Goal: Information Seeking & Learning: Learn about a topic

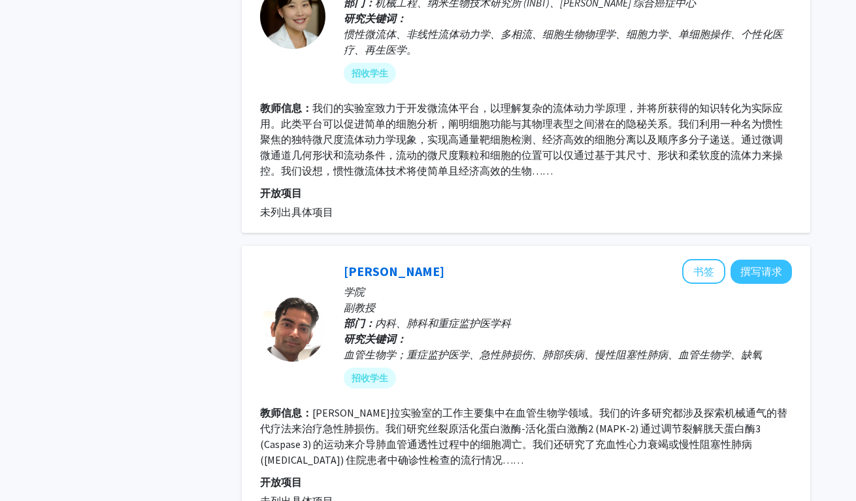
scroll to position [2804, 0]
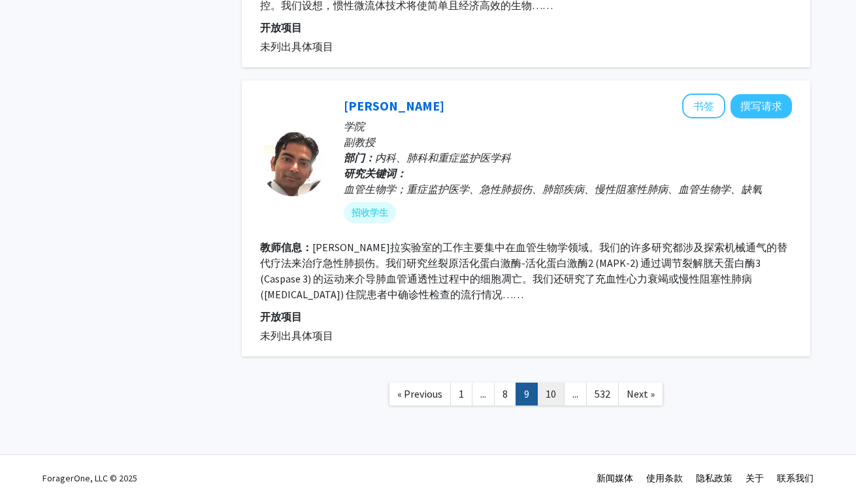
click at [541, 392] on link "10" at bounding box center [550, 393] width 27 height 23
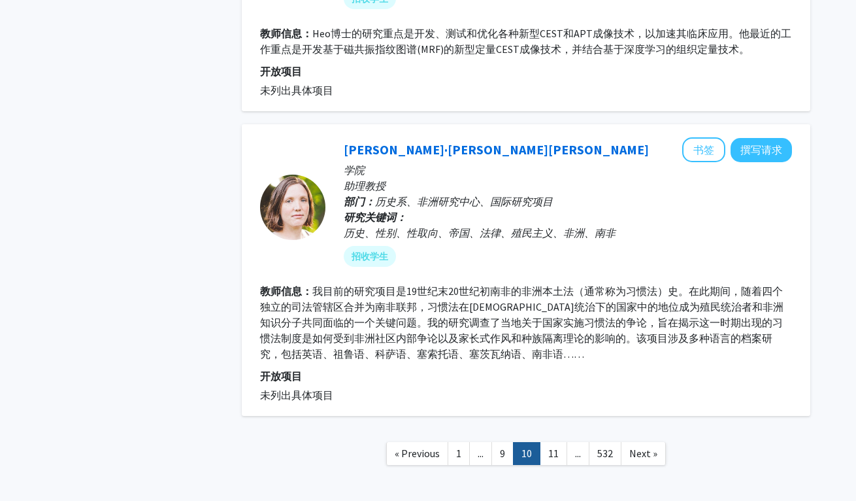
scroll to position [2647, 0]
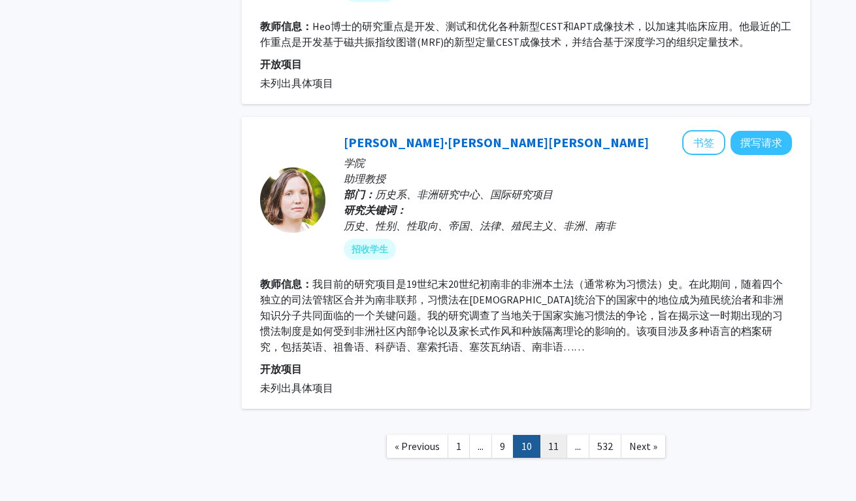
click at [543, 435] on link "11" at bounding box center [553, 446] width 27 height 23
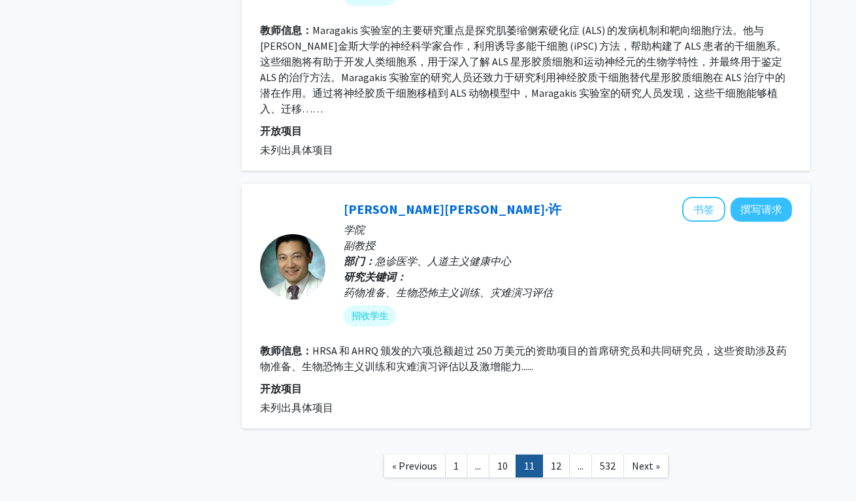
scroll to position [2776, 0]
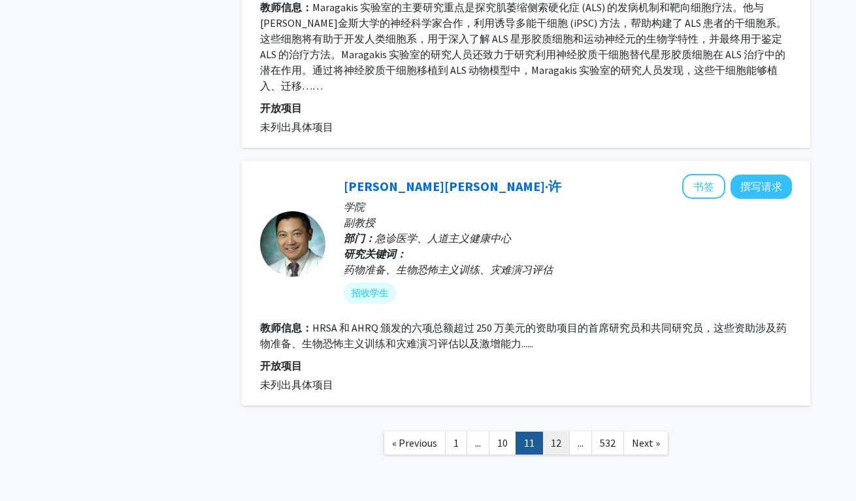
click at [565, 432] on link "12" at bounding box center [556, 443] width 27 height 23
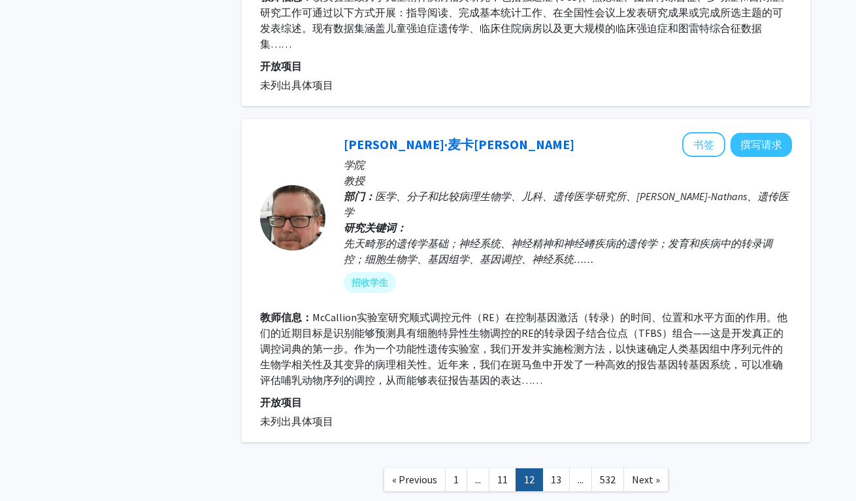
scroll to position [2710, 0]
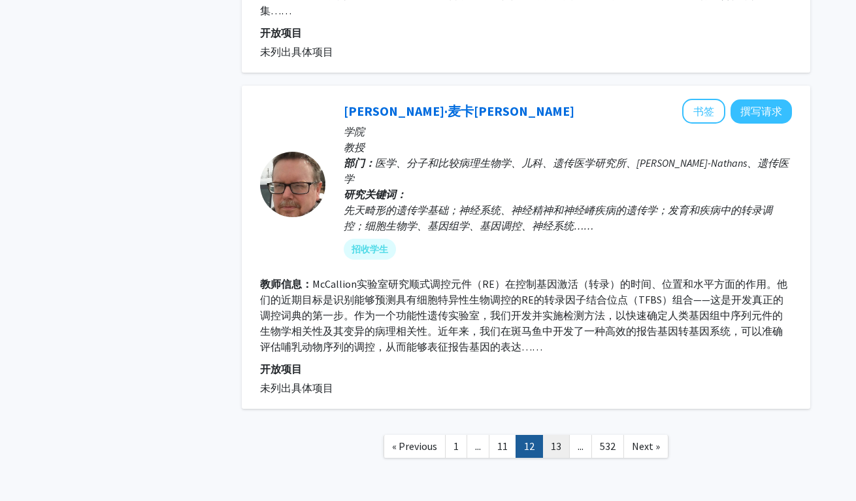
click at [552, 435] on link "13" at bounding box center [556, 446] width 27 height 23
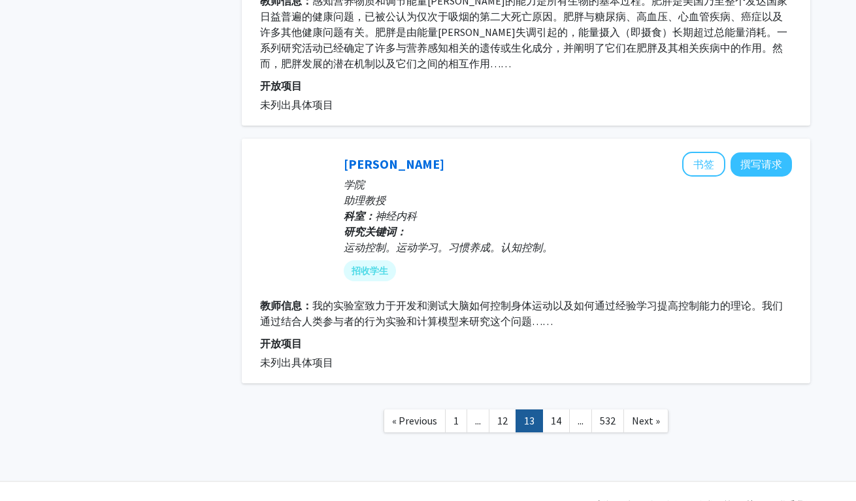
scroll to position [2777, 0]
click at [550, 410] on link "14" at bounding box center [556, 421] width 27 height 23
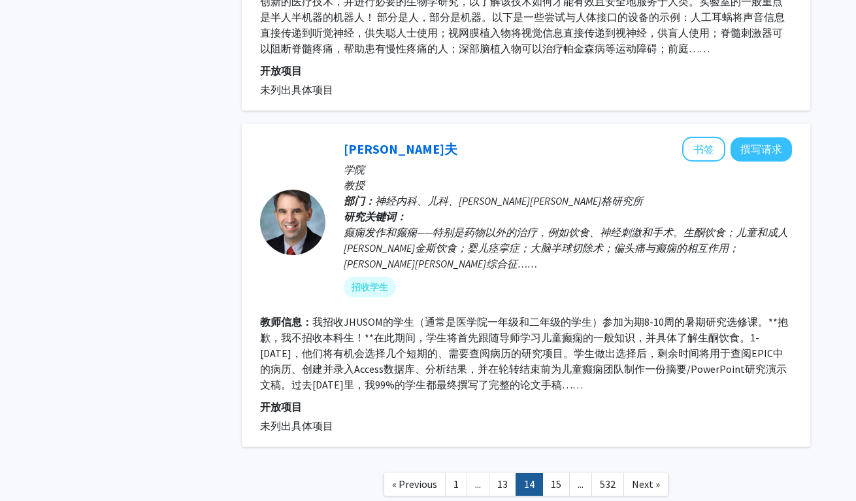
scroll to position [2694, 0]
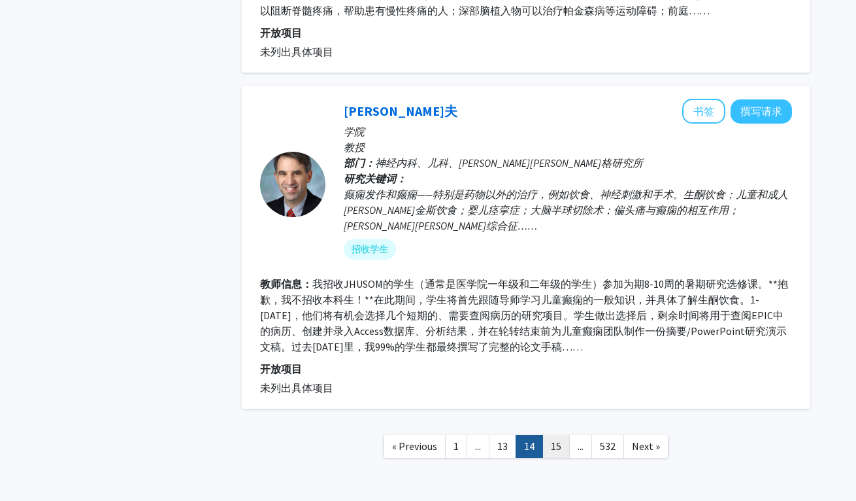
click at [547, 435] on link "15" at bounding box center [556, 446] width 27 height 23
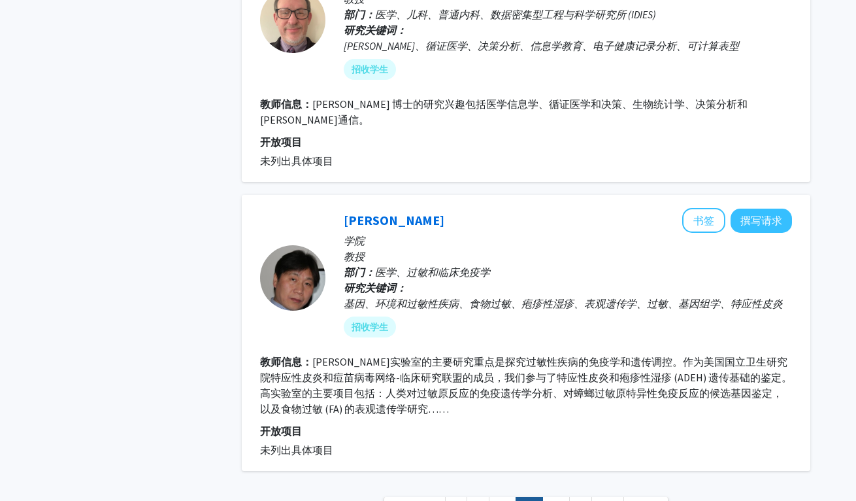
scroll to position [2747, 0]
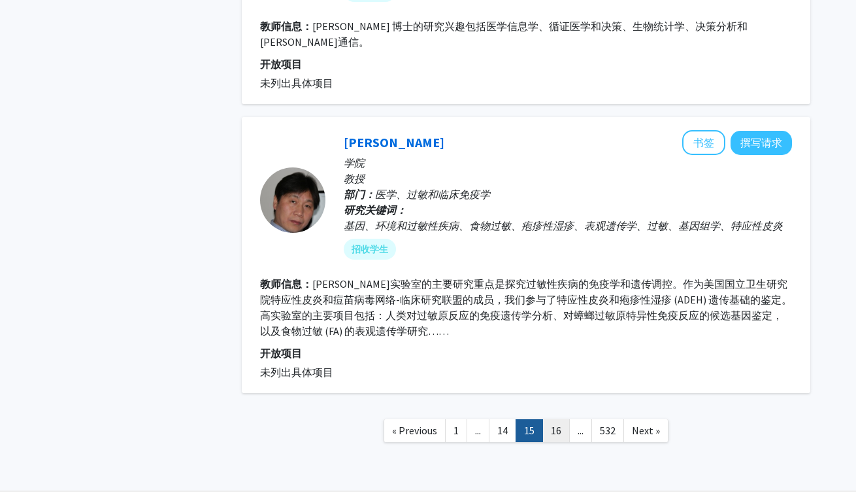
click at [550, 419] on link "16" at bounding box center [556, 430] width 27 height 23
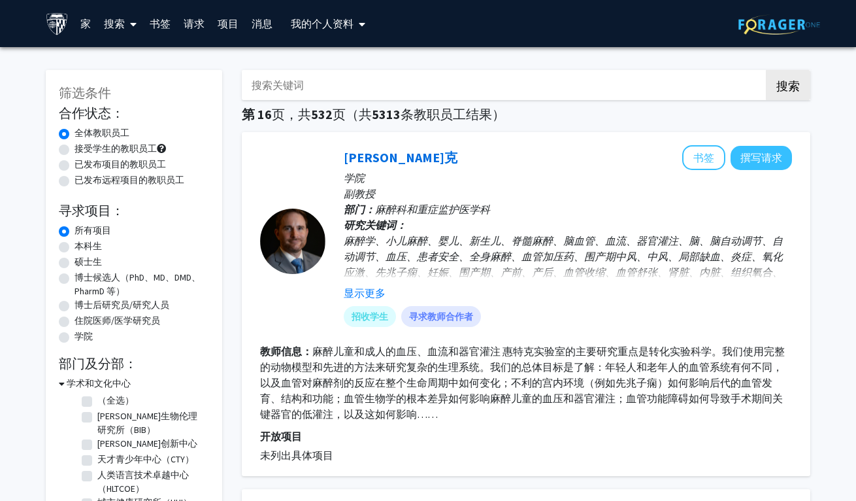
click at [461, 152] on div "[PERSON_NAME]克 书签 撰写请求" at bounding box center [568, 157] width 448 height 25
click at [372, 297] on font "显示更多" at bounding box center [365, 292] width 42 height 13
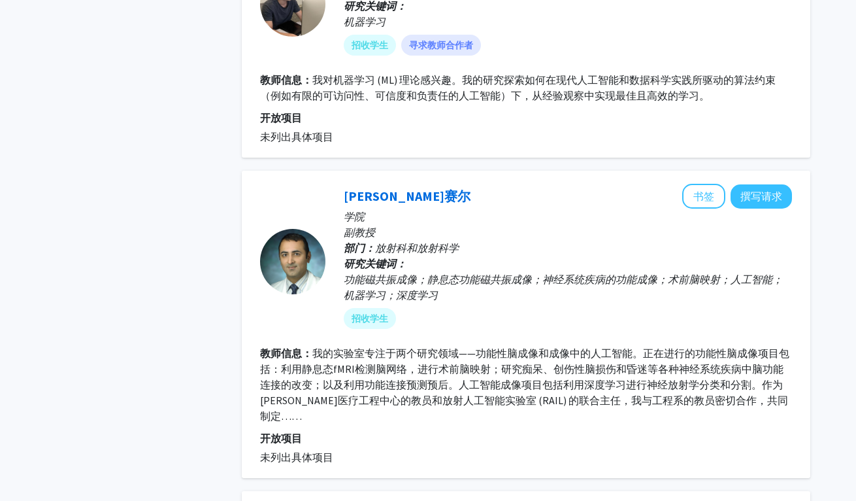
scroll to position [1203, 0]
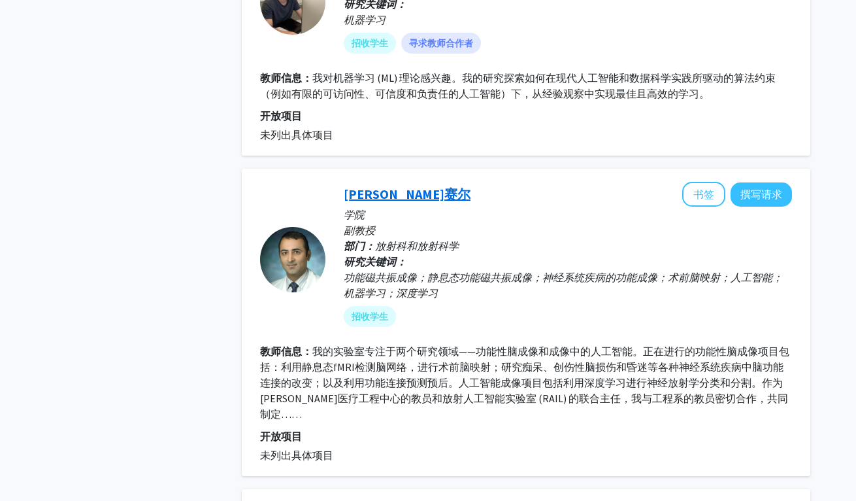
click at [378, 194] on font "[PERSON_NAME]赛尔" at bounding box center [407, 194] width 127 height 16
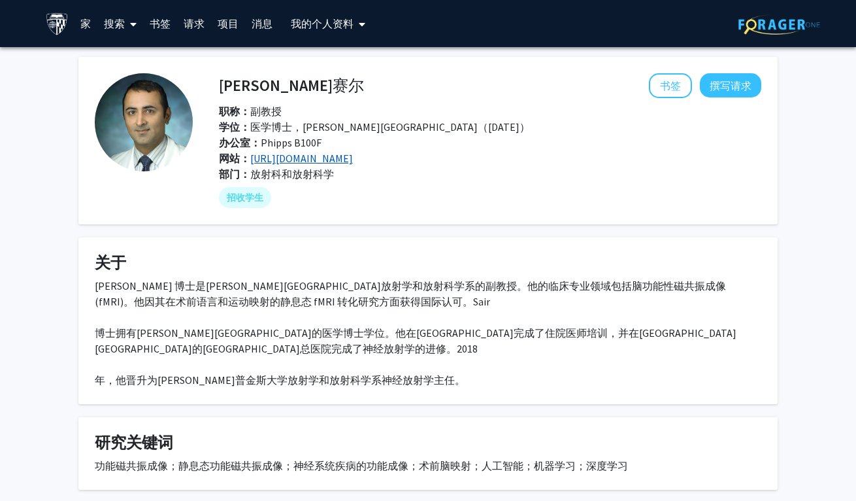
click at [313, 158] on font "[URL][DOMAIN_NAME]" at bounding box center [301, 158] width 103 height 13
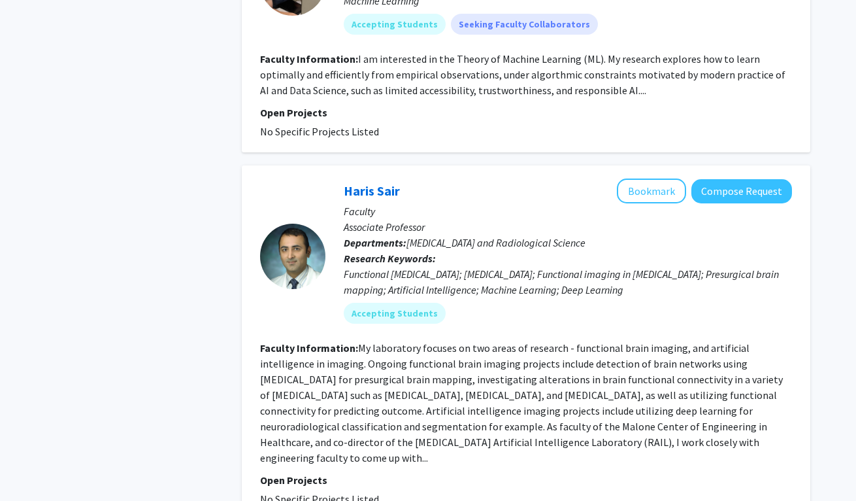
scroll to position [1349, 0]
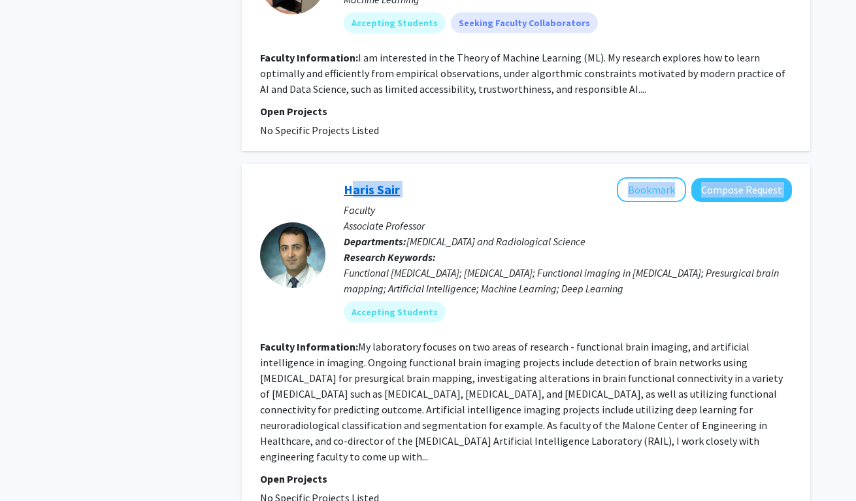
drag, startPoint x: 426, startPoint y: 143, endPoint x: 344, endPoint y: 144, distance: 82.4
click at [344, 177] on div "Haris Sair Bookmark Compose Request" at bounding box center [568, 189] width 448 height 25
copy div "Haris Sair Bookmark Compose Request"
click at [489, 164] on div "[PERSON_NAME] Bookmark Compose Request Faculty Associate Professor Departments:…" at bounding box center [526, 341] width 569 height 354
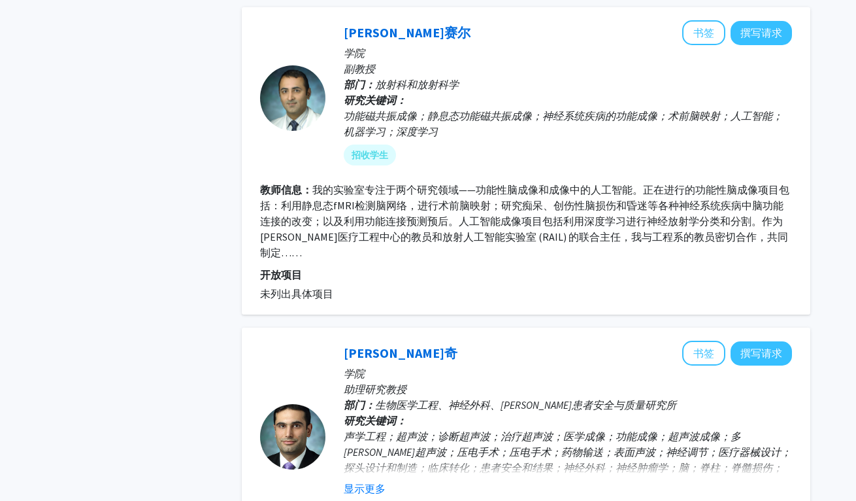
click at [571, 213] on font "我的实验室专注于两个研究领域——功能性脑成像和成像中的人工智能。正在进行的功能性脑成像项目包括：利用静息态fMRI检测脑网络，进行术前脑映射；研究痴呆、创伤性…" at bounding box center [525, 221] width 530 height 76
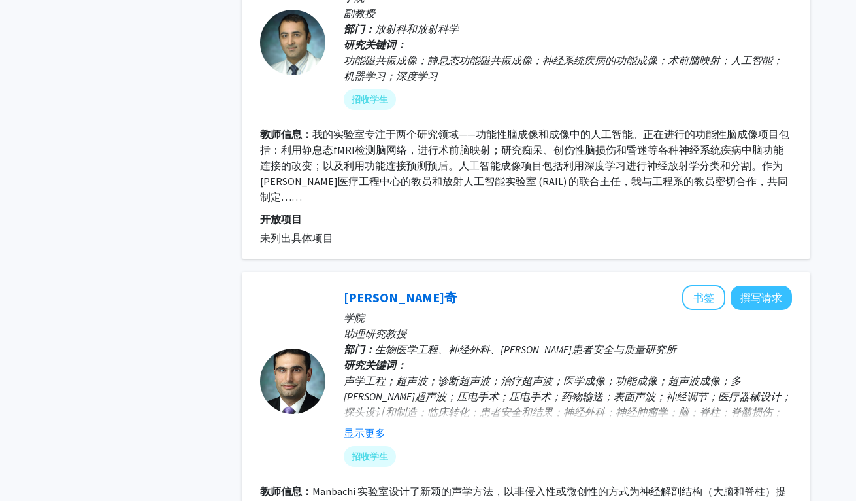
scroll to position [1405, 0]
click at [382, 440] on fg-user-badges "招收学生" at bounding box center [568, 453] width 448 height 26
click at [381, 424] on button "显示更多" at bounding box center [365, 432] width 42 height 16
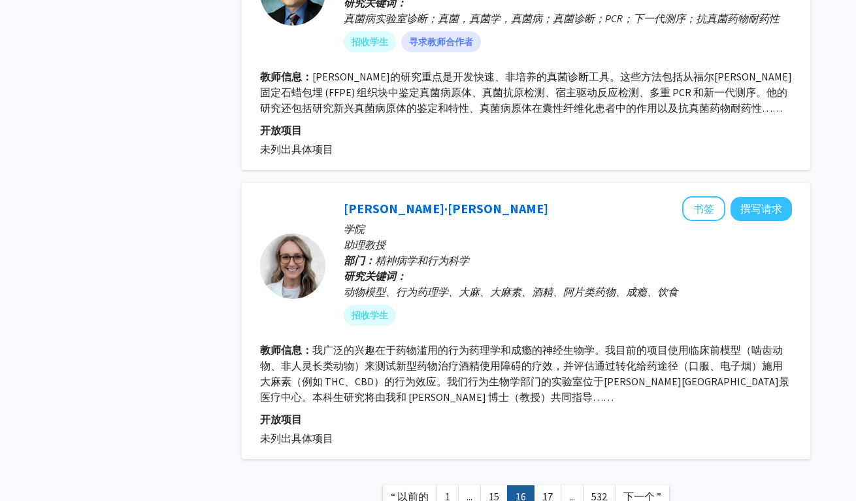
scroll to position [2703, 0]
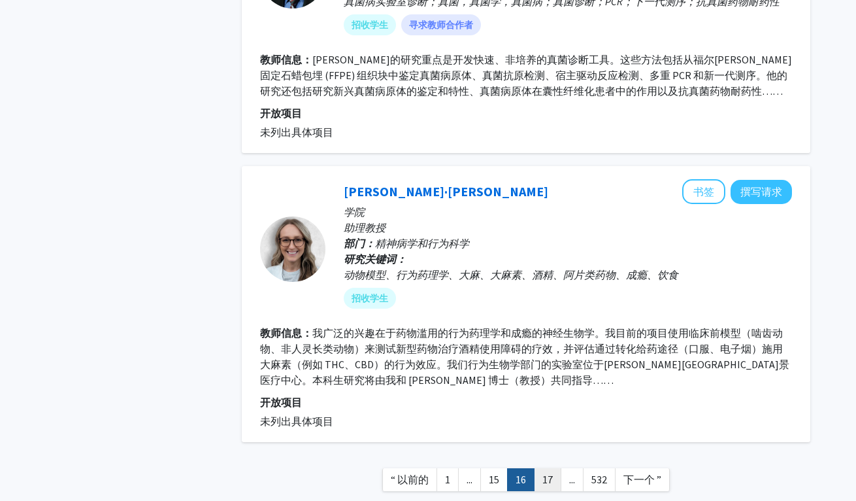
click at [550, 468] on link "17" at bounding box center [547, 479] width 27 height 23
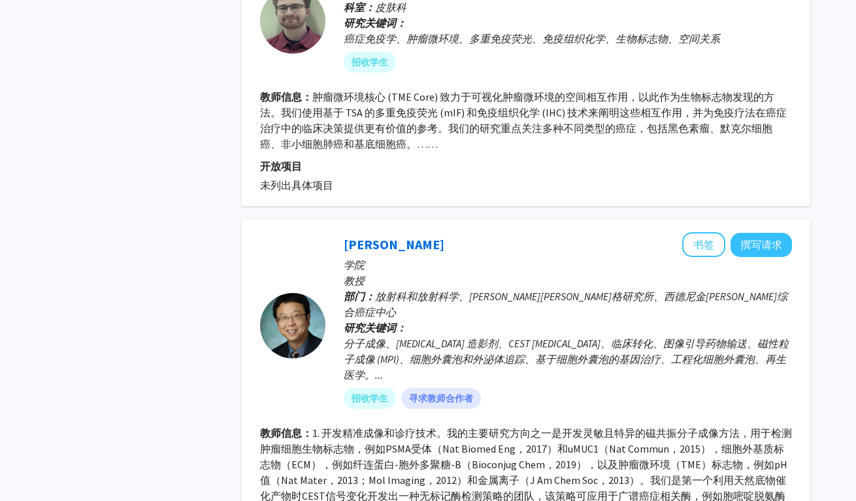
scroll to position [2413, 0]
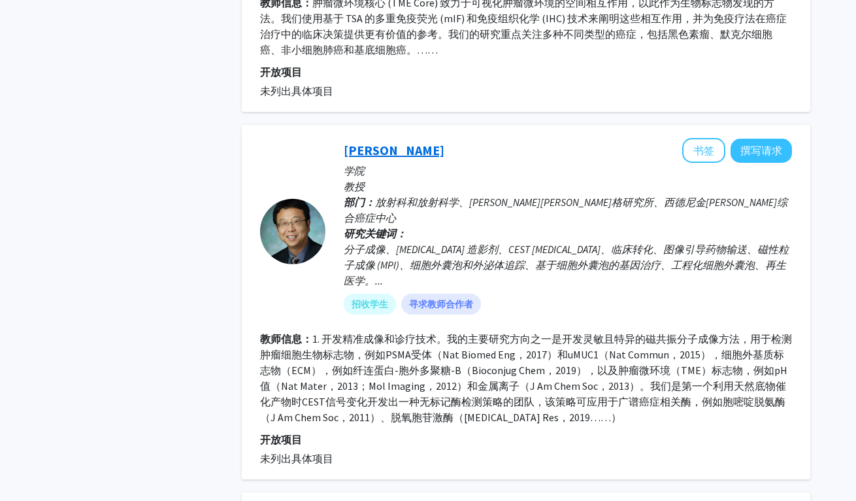
click at [369, 142] on font "[PERSON_NAME]" at bounding box center [394, 150] width 101 height 16
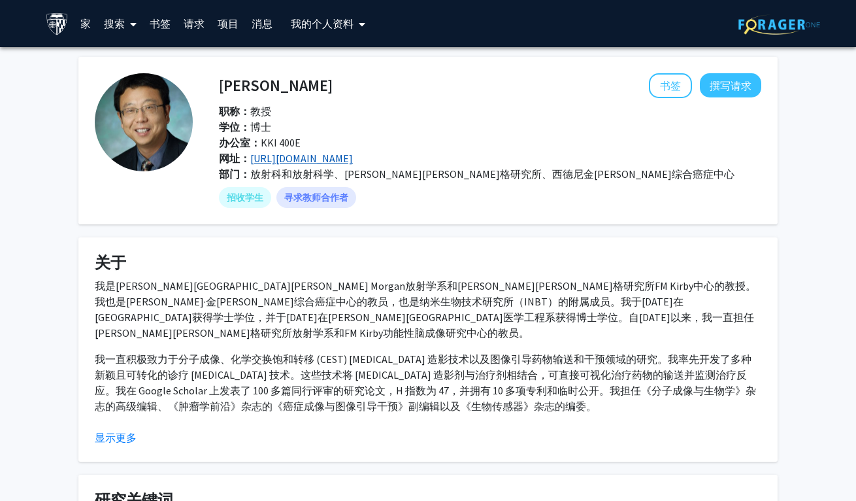
click at [269, 161] on font "[URL][DOMAIN_NAME]" at bounding box center [301, 158] width 103 height 13
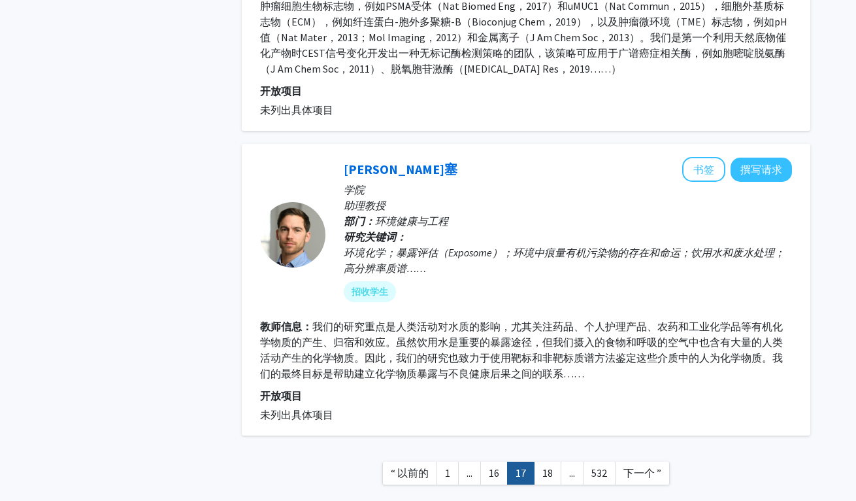
scroll to position [2762, 0]
click at [554, 461] on link "18" at bounding box center [547, 472] width 27 height 23
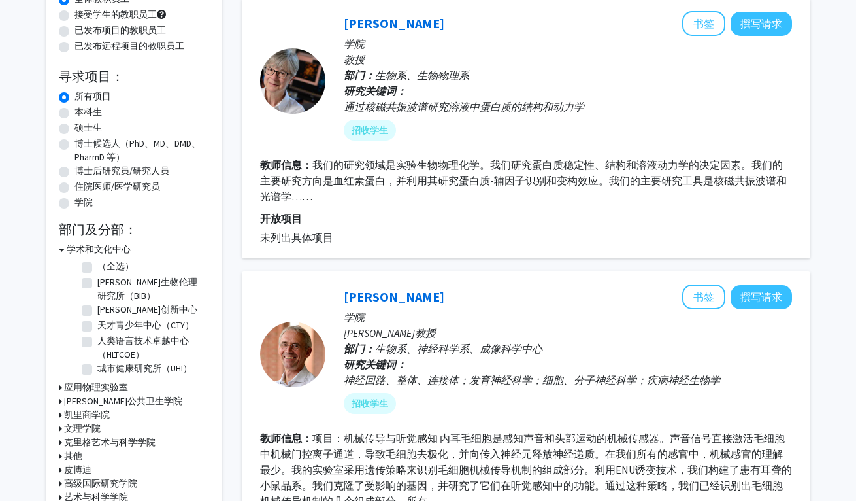
scroll to position [208, 0]
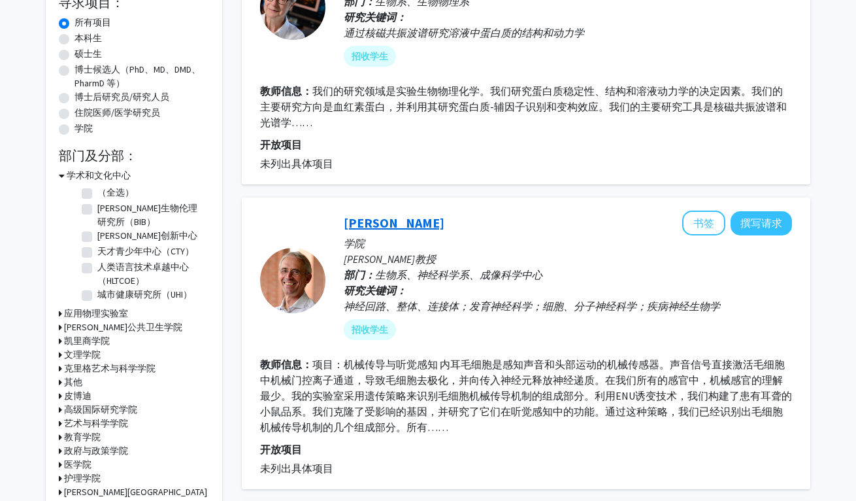
click at [391, 224] on font "[PERSON_NAME]" at bounding box center [394, 222] width 101 height 16
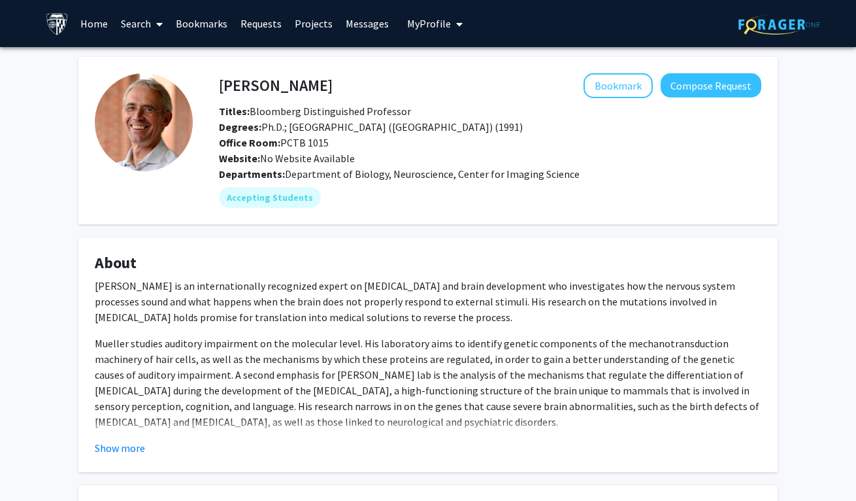
click at [324, 123] on span "Degrees: Ph.D.; [GEOGRAPHIC_DATA] ([GEOGRAPHIC_DATA]) (1991)" at bounding box center [371, 126] width 304 height 13
drag, startPoint x: 314, startPoint y: 81, endPoint x: 219, endPoint y: 80, distance: 94.8
click at [219, 80] on div "[PERSON_NAME] Bookmark Compose Request" at bounding box center [490, 85] width 562 height 25
copy h4 "[PERSON_NAME]"
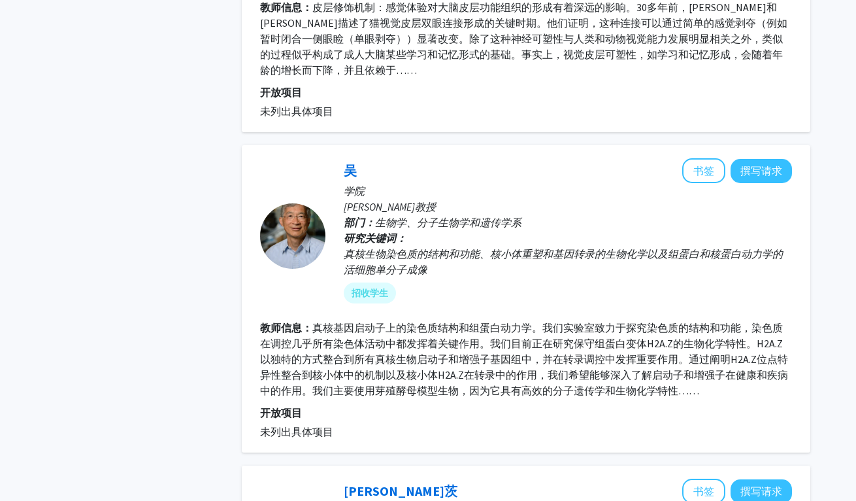
scroll to position [1208, 0]
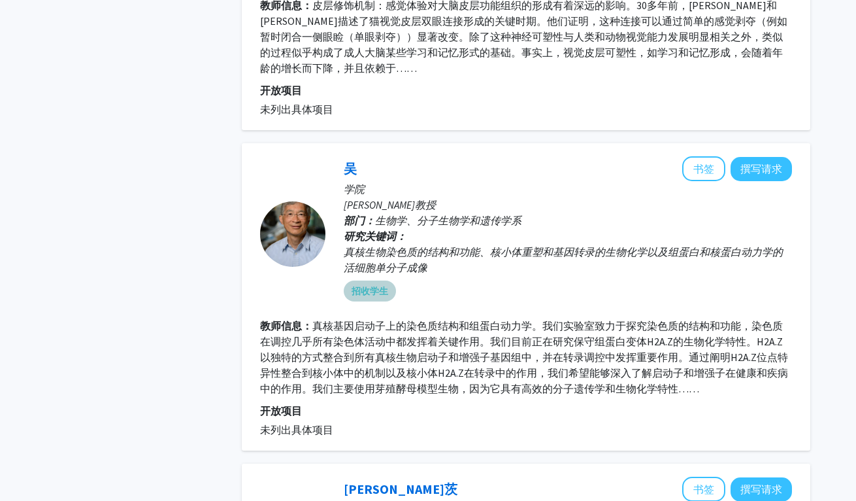
click at [472, 283] on div "招收学生" at bounding box center [568, 291] width 454 height 26
click at [350, 160] on font "吴" at bounding box center [350, 168] width 13 height 16
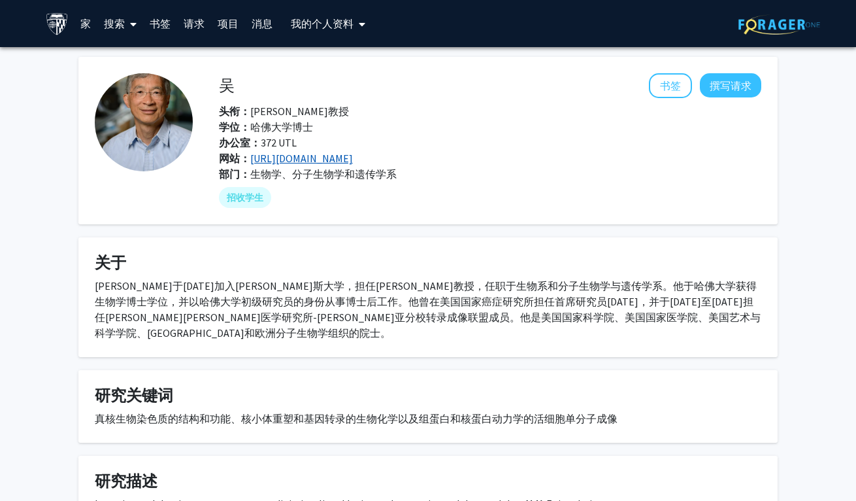
click at [281, 163] on font "[URL][DOMAIN_NAME]" at bounding box center [301, 158] width 103 height 13
